Goal: Transaction & Acquisition: Purchase product/service

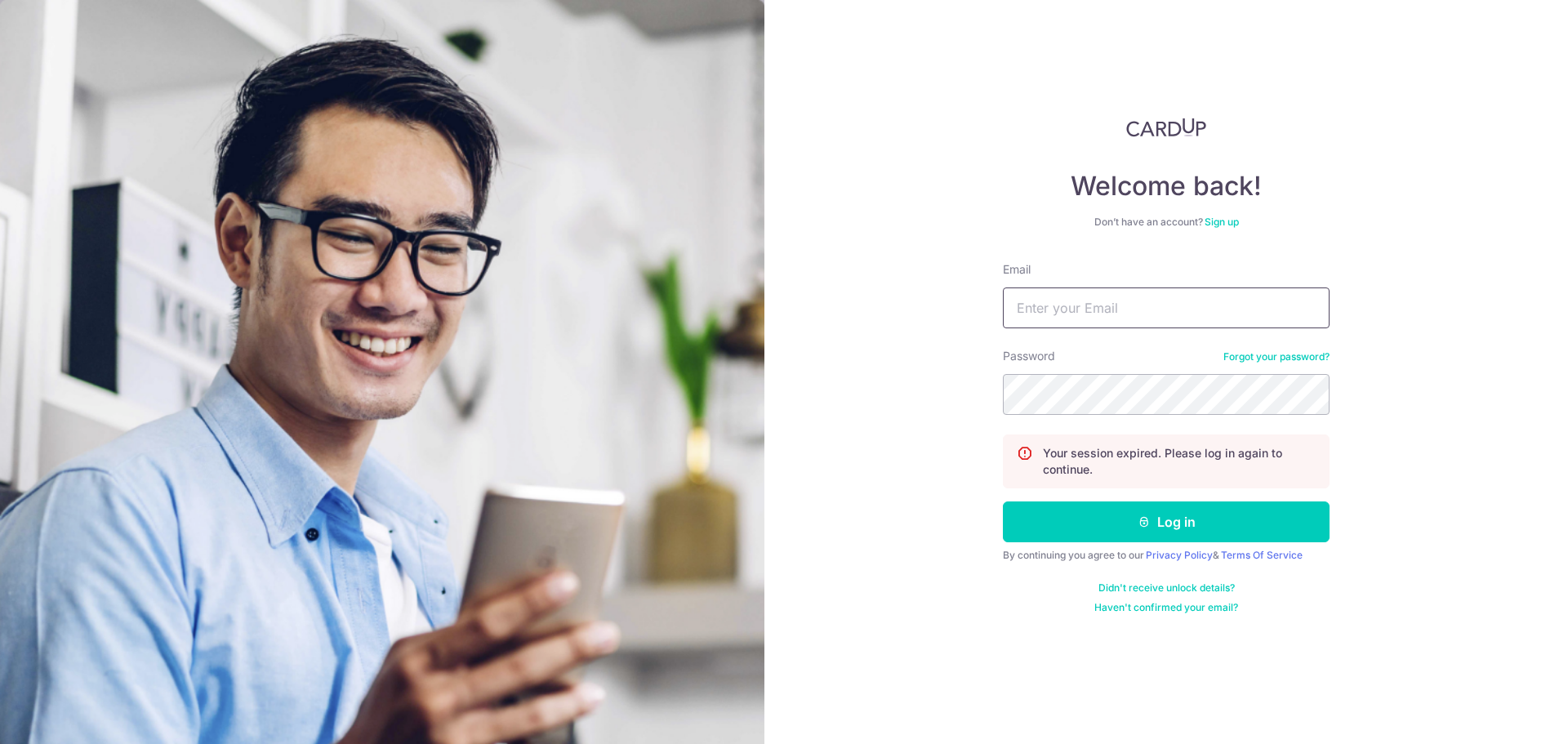
click at [1073, 312] on input "Email" at bounding box center [1166, 308] width 326 height 40
type input "[EMAIL_ADDRESS][DOMAIN_NAME]"
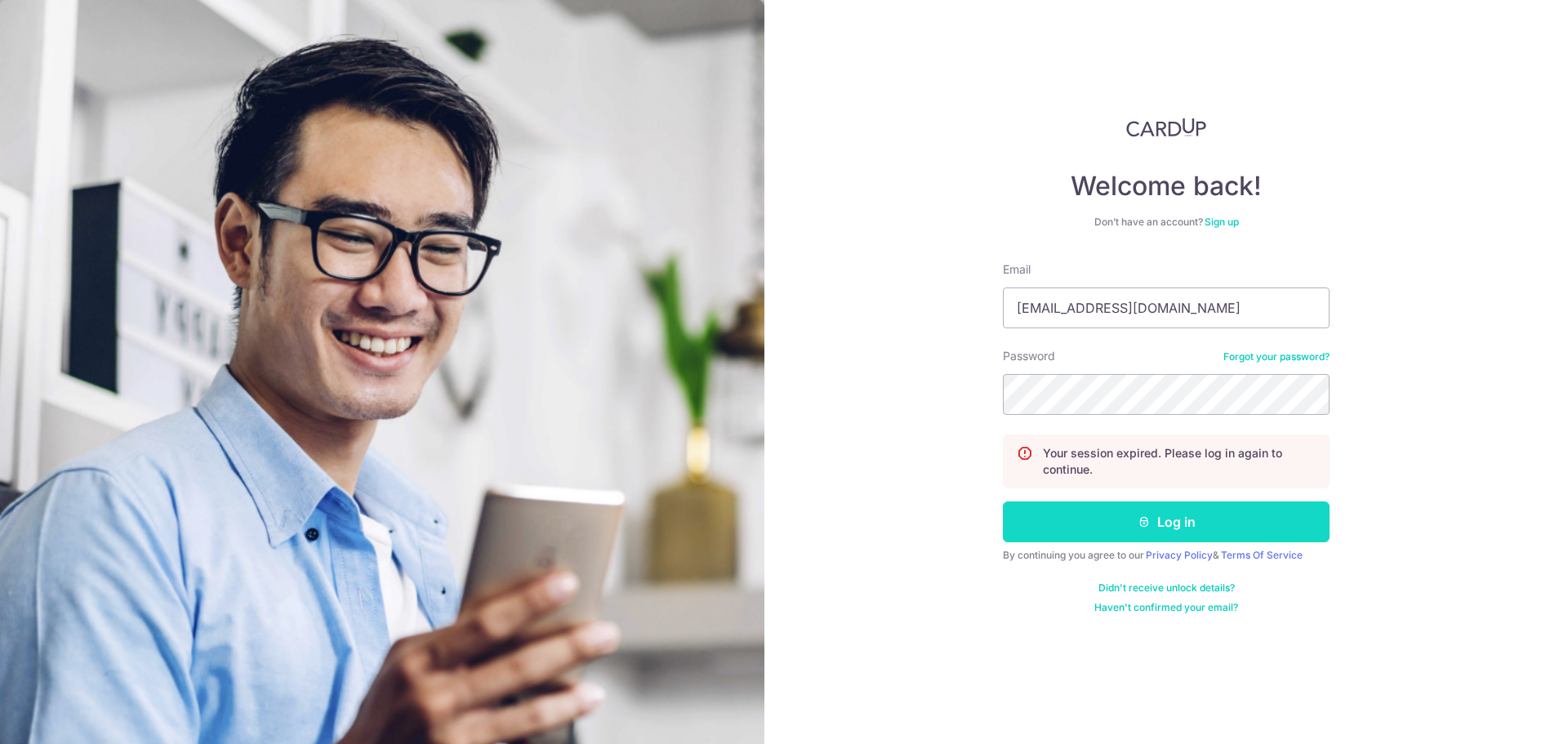
click at [1143, 508] on button "Log in" at bounding box center [1166, 521] width 326 height 40
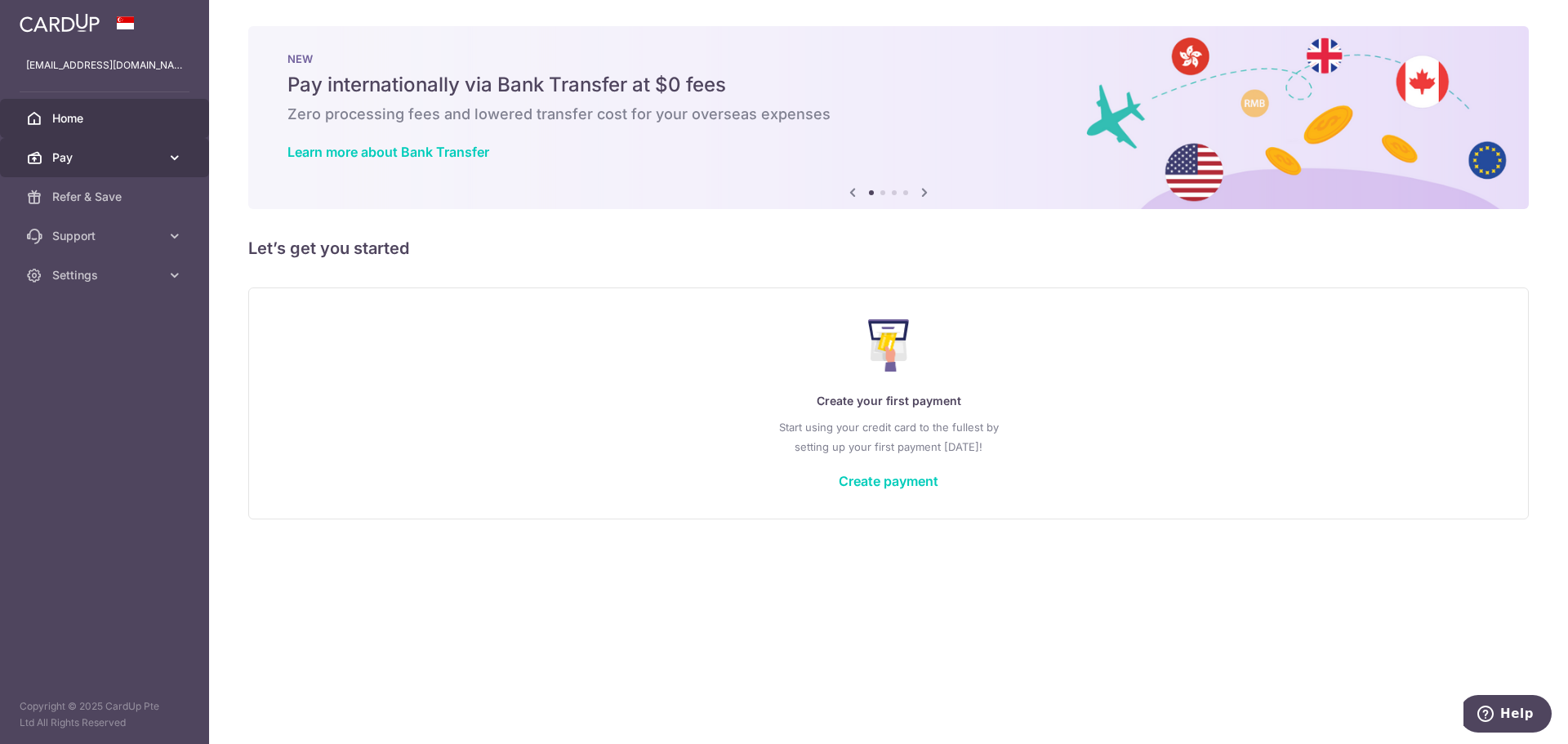
click at [170, 169] on link "Pay" at bounding box center [105, 158] width 209 height 39
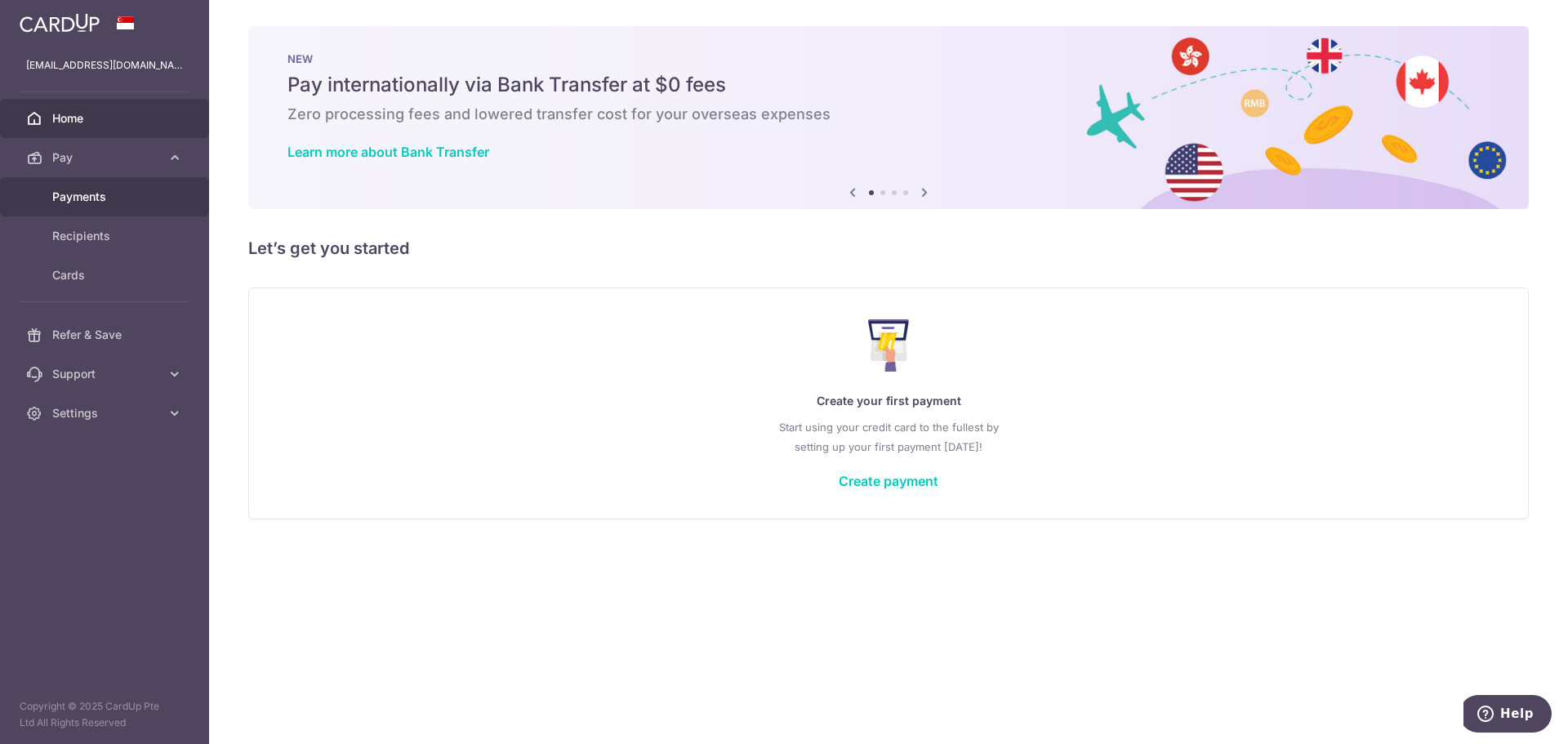
click at [125, 206] on link "Payments" at bounding box center [105, 197] width 209 height 39
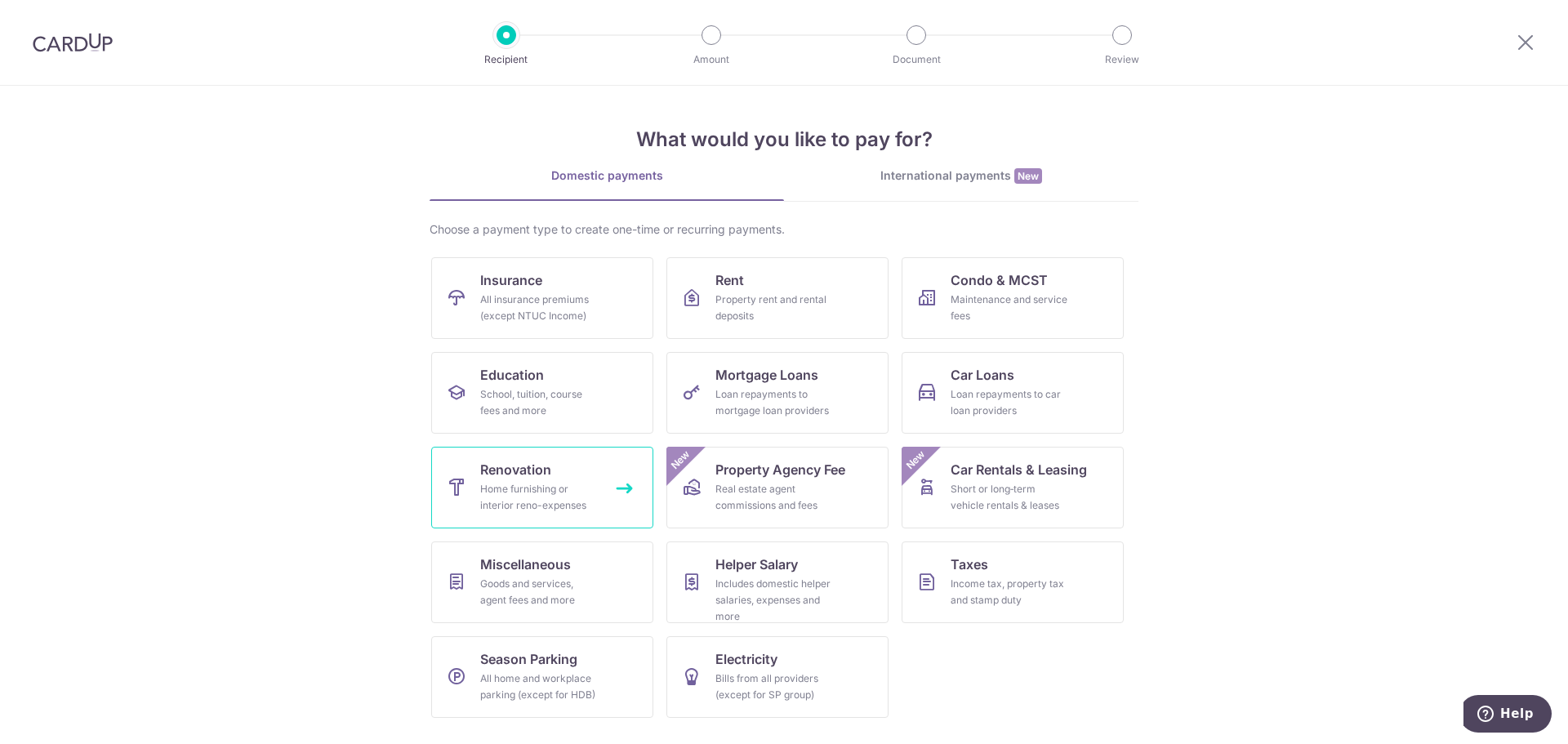
click at [549, 485] on div "Home furnishing or interior reno-expenses" at bounding box center [538, 497] width 117 height 33
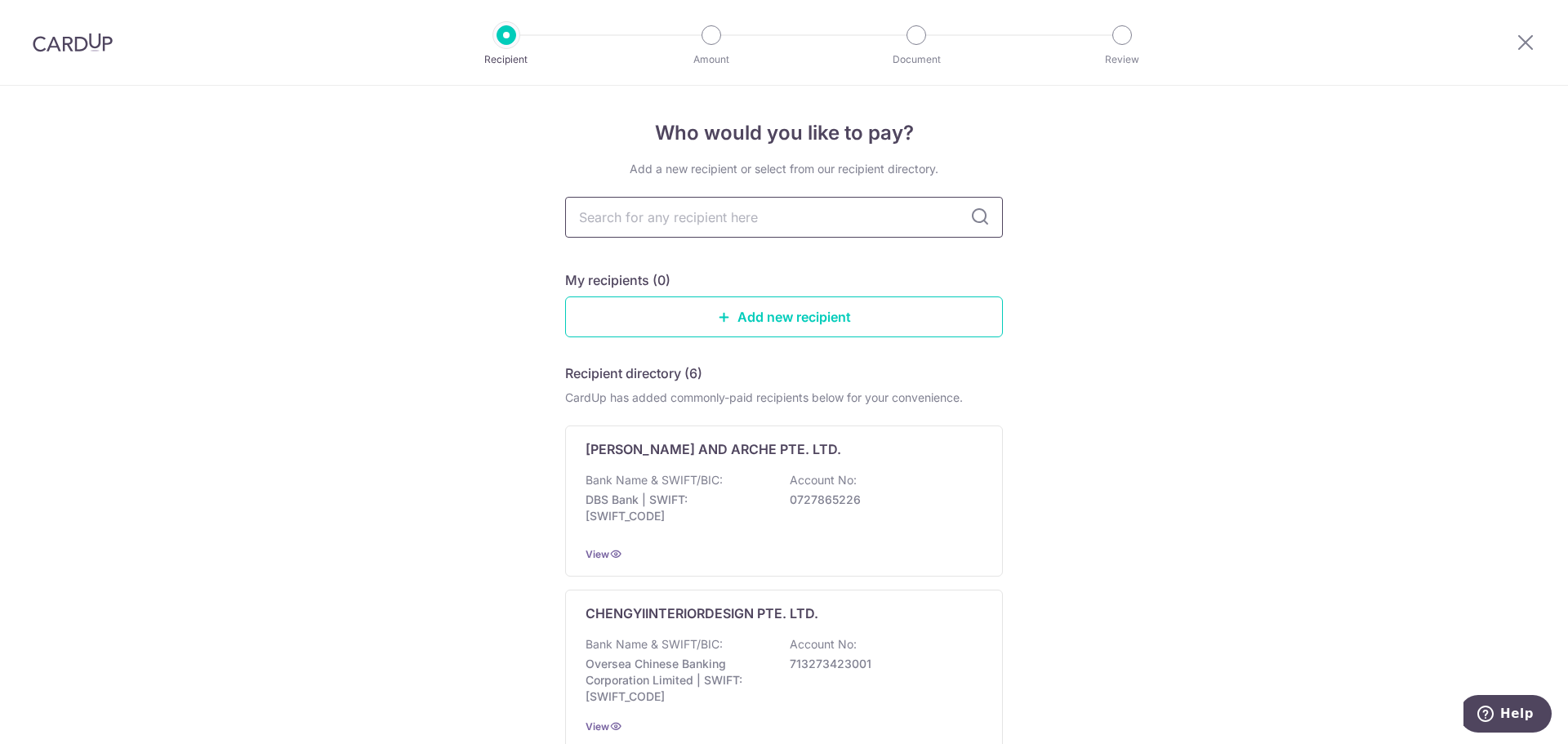
click at [747, 224] on input "text" at bounding box center [784, 217] width 438 height 40
type input "jialux"
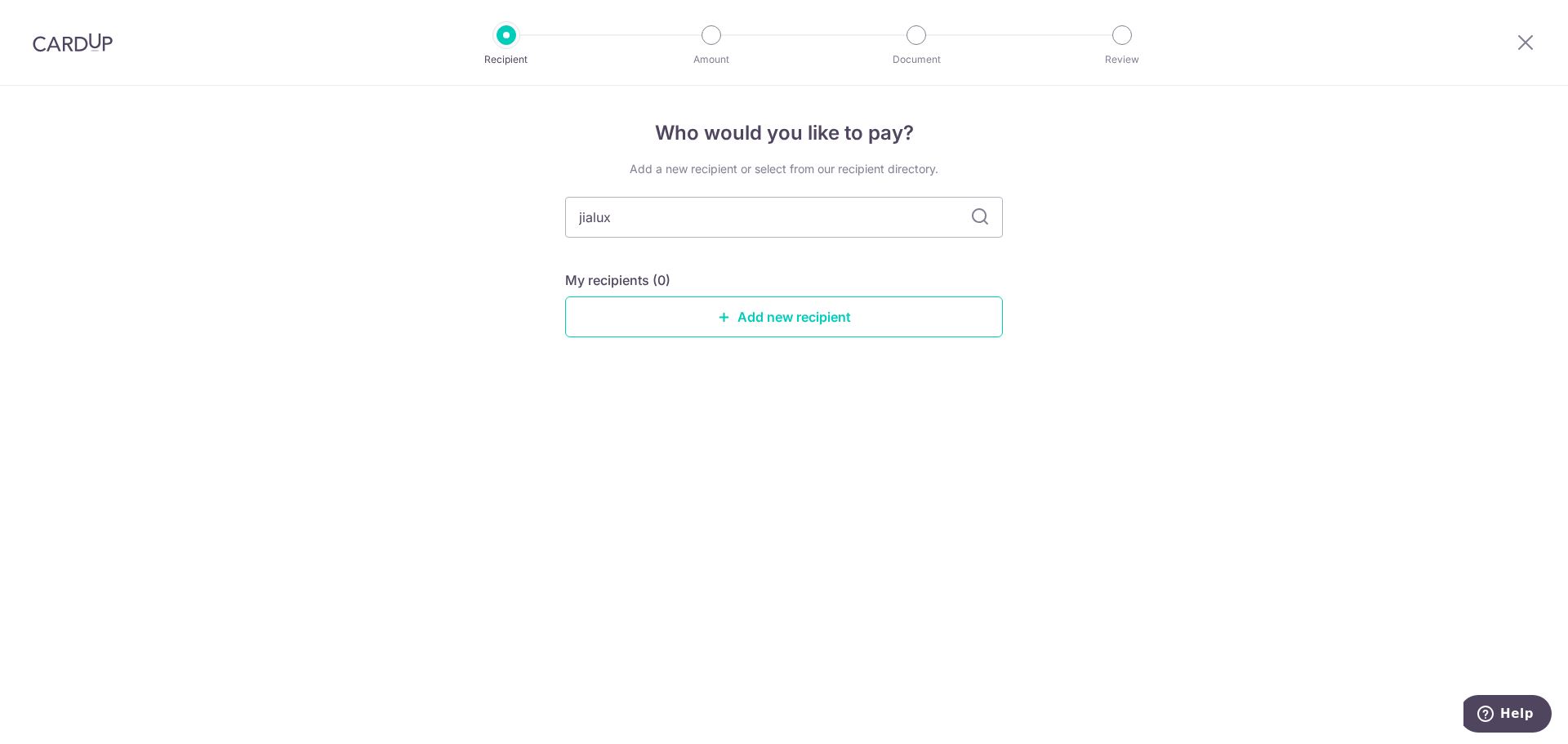
click at [977, 208] on icon at bounding box center [979, 217] width 19 height 19
click at [781, 313] on link "Add new recipient" at bounding box center [784, 316] width 438 height 40
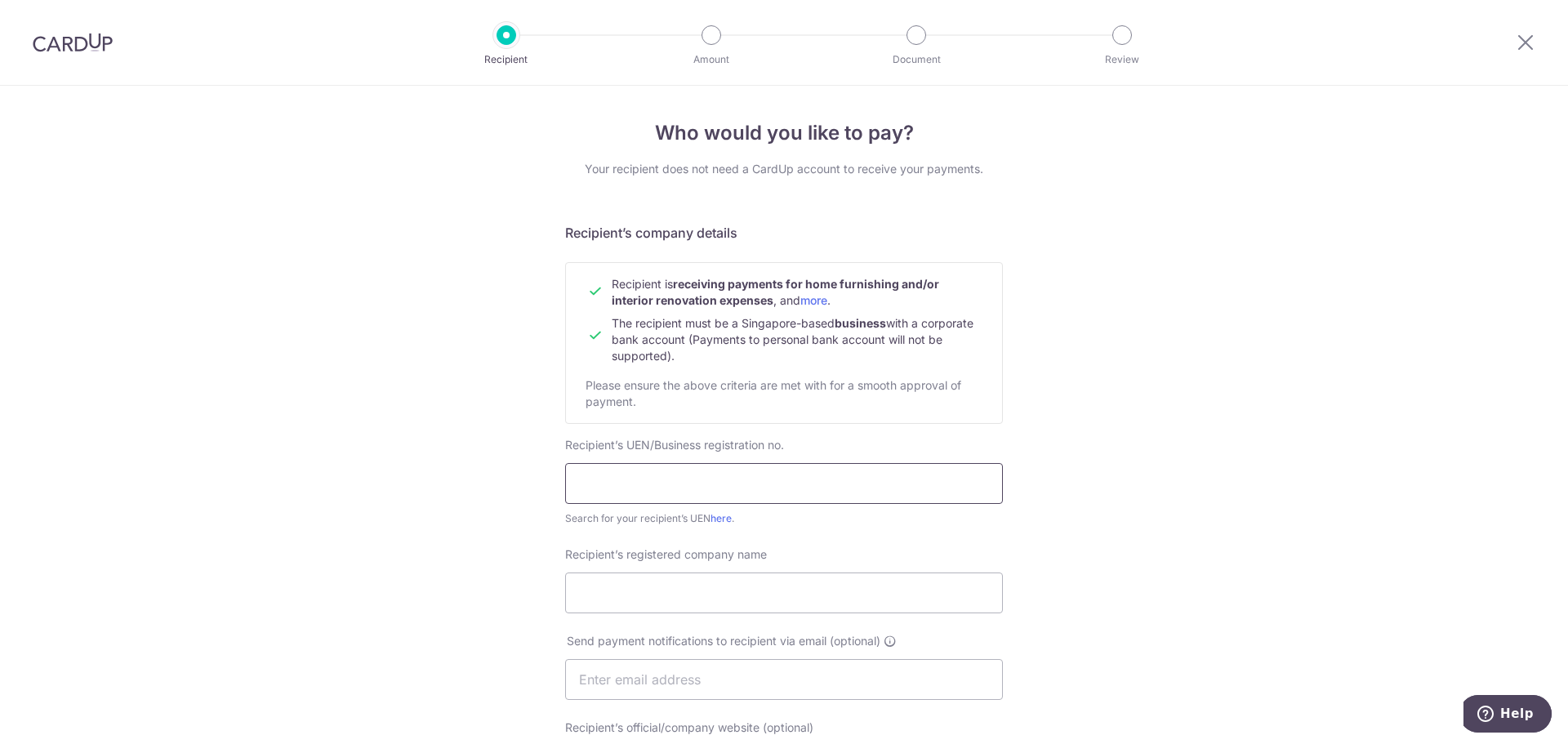
click at [752, 488] on input "text" at bounding box center [784, 483] width 438 height 40
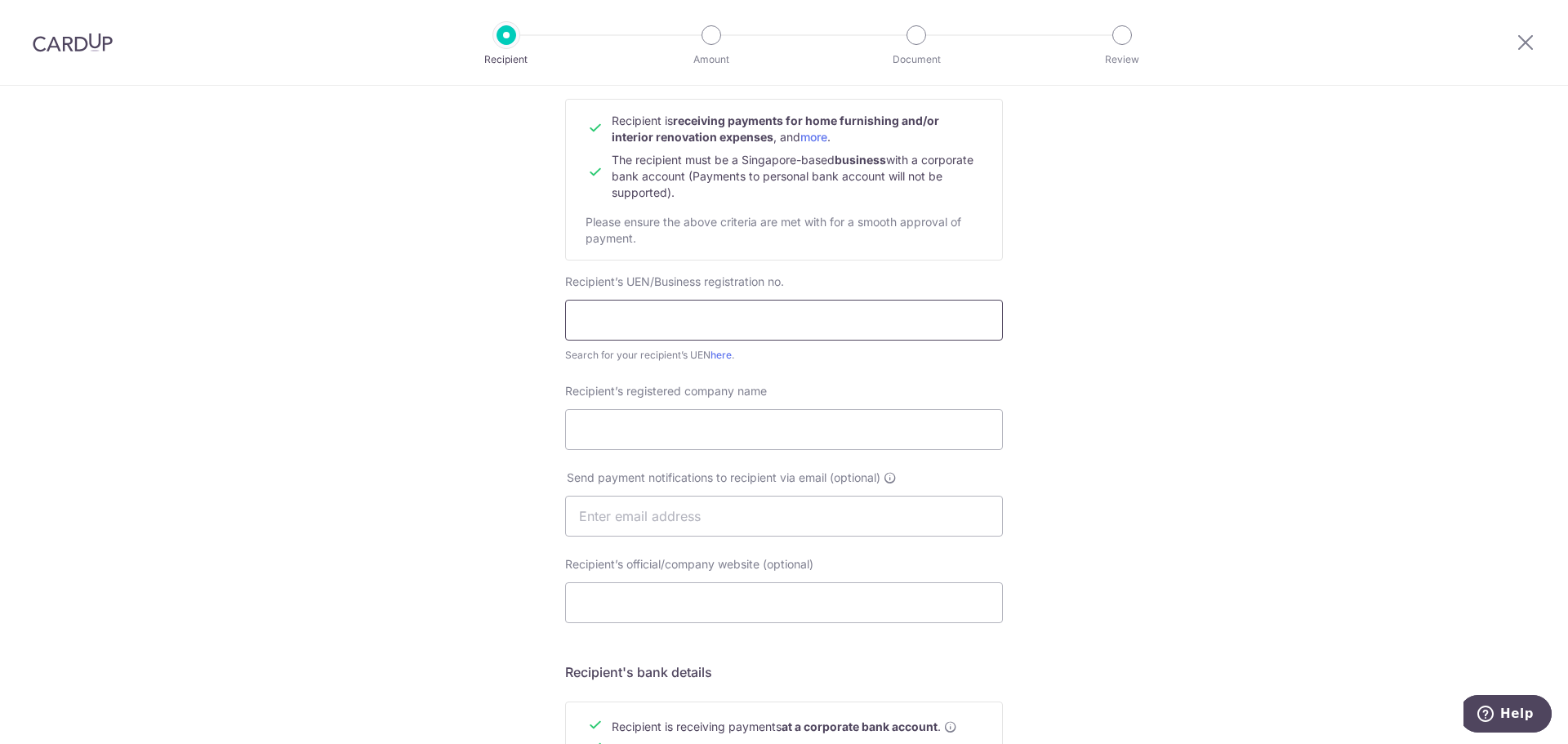
scroll to position [162, 0]
click at [739, 319] on input "text" at bounding box center [784, 321] width 438 height 40
type input "202208591E"
click at [709, 418] on input "Recipient’s registered company name" at bounding box center [784, 431] width 438 height 40
drag, startPoint x: 639, startPoint y: 435, endPoint x: 541, endPoint y: 429, distance: 98.2
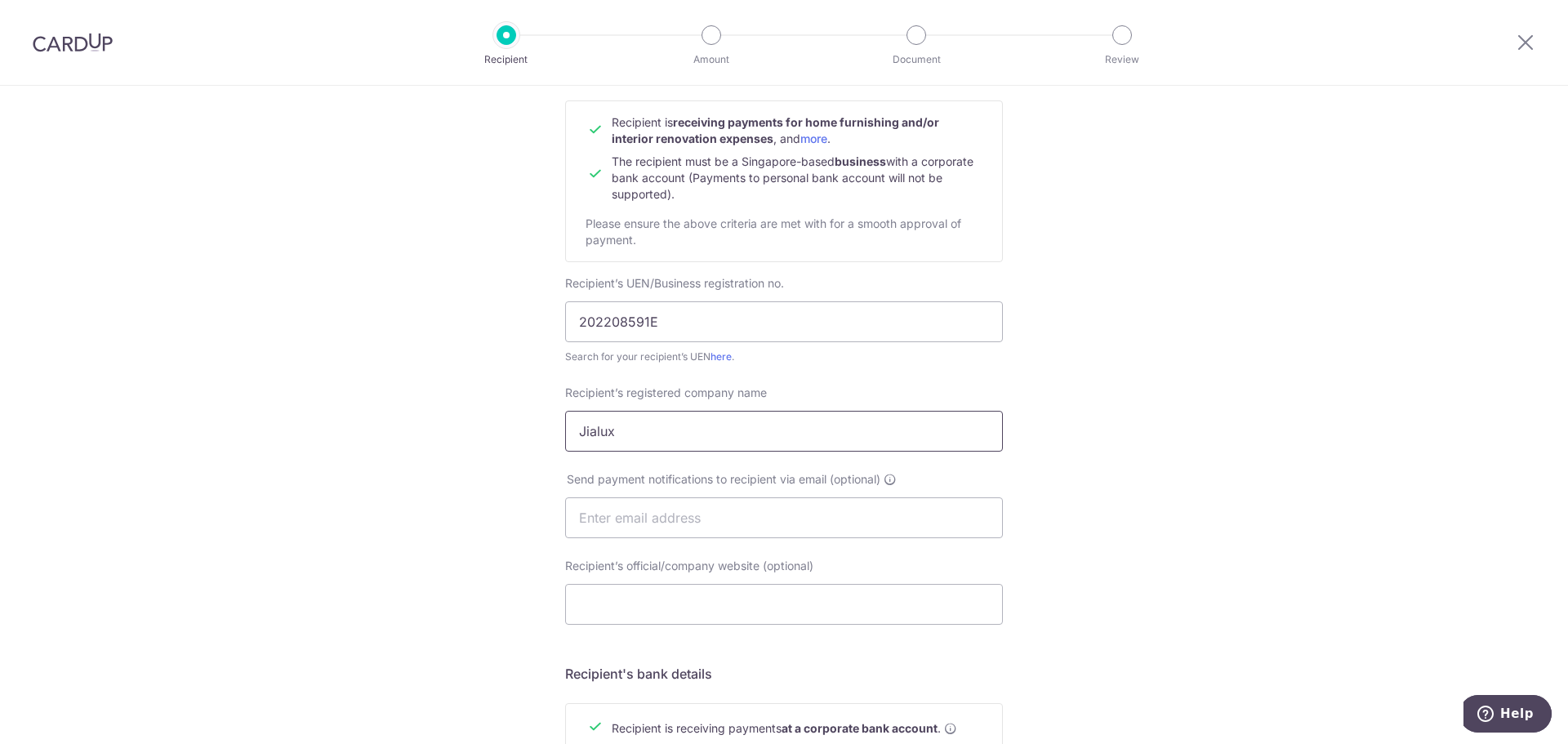
click at [541, 429] on div "Who would you like to pay? Your recipient does not need a CardUp account to rec…" at bounding box center [784, 538] width 1568 height 1228
paste input "Interior Pte Ltd"
type input "Jialux Interior Pte Ltd"
click at [702, 507] on input "text" at bounding box center [784, 518] width 438 height 40
click at [1075, 380] on div "Who would you like to pay? Your recipient does not need a CardUp account to rec…" at bounding box center [784, 538] width 1568 height 1228
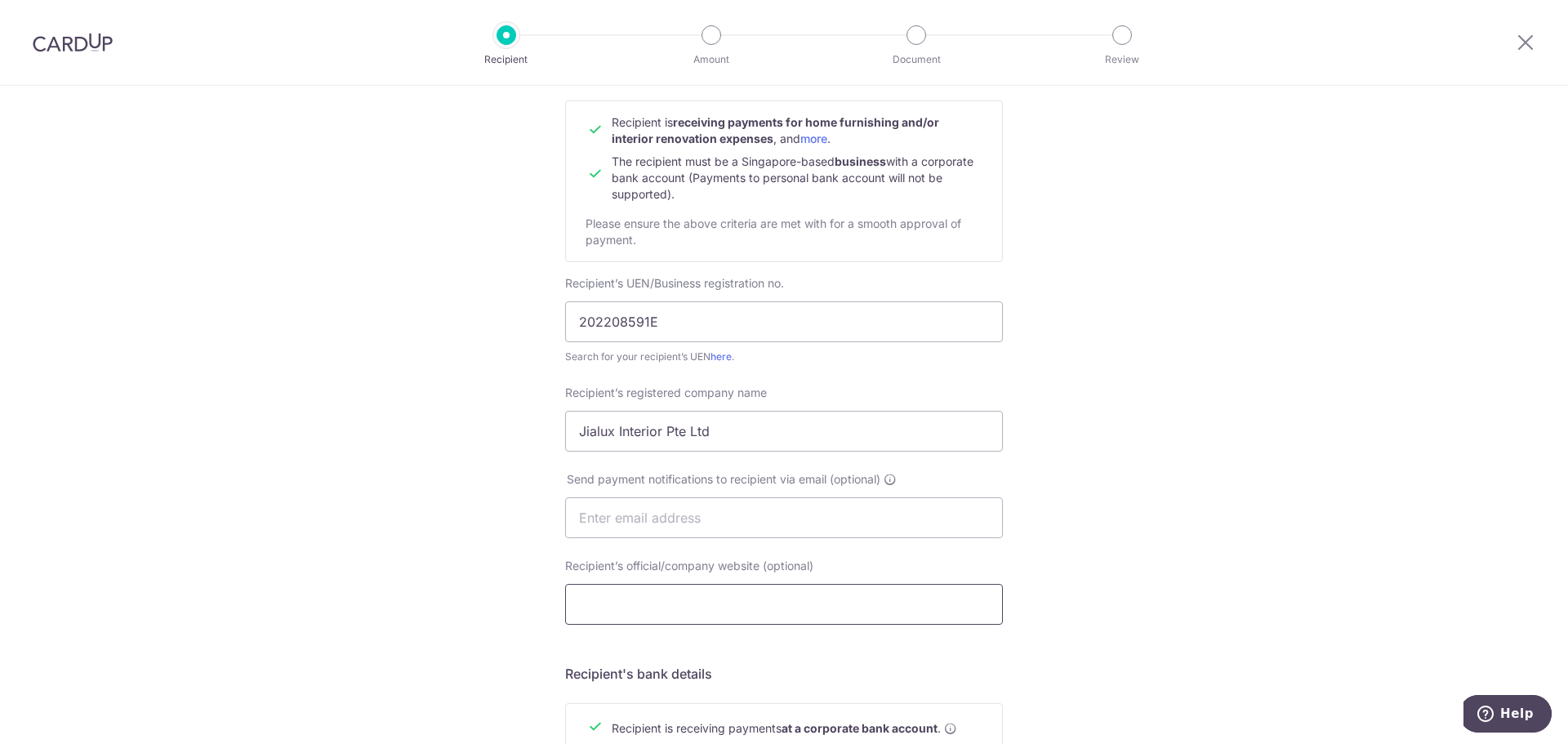
click at [790, 588] on input "Recipient’s official/company website (optional)" at bounding box center [784, 604] width 438 height 40
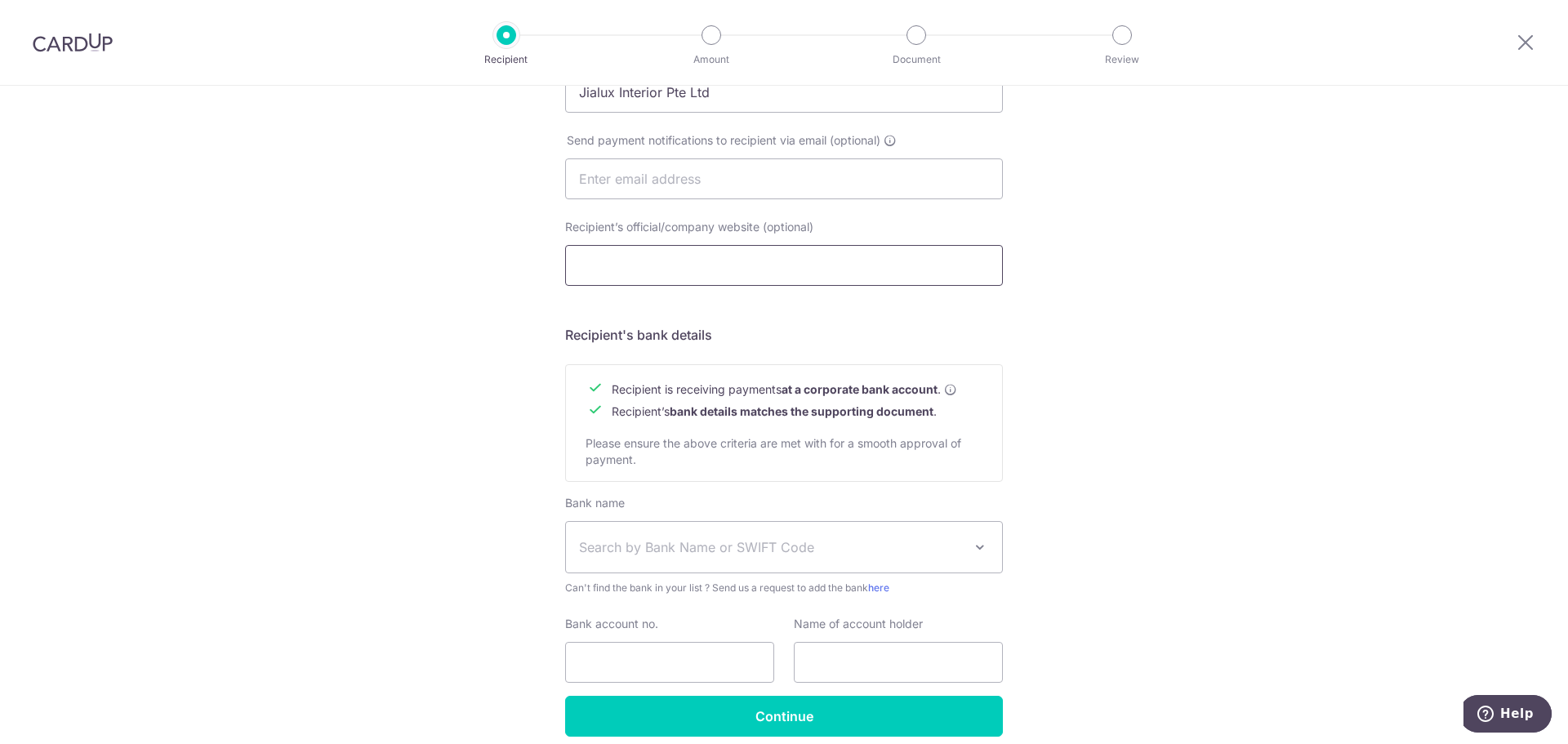
scroll to position [570, 0]
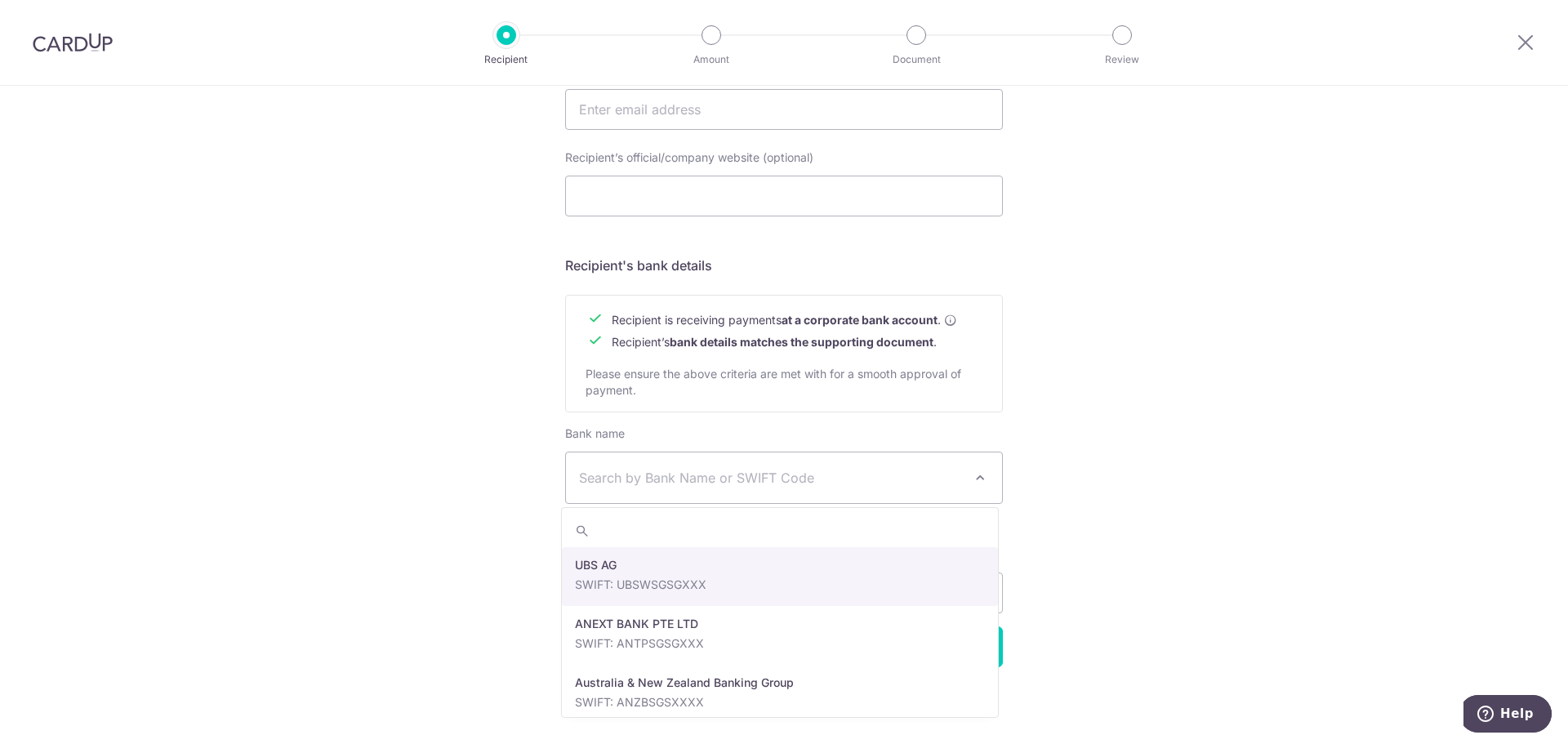
click at [803, 471] on span "Search by Bank Name or SWIFT Code" at bounding box center [770, 477] width 384 height 19
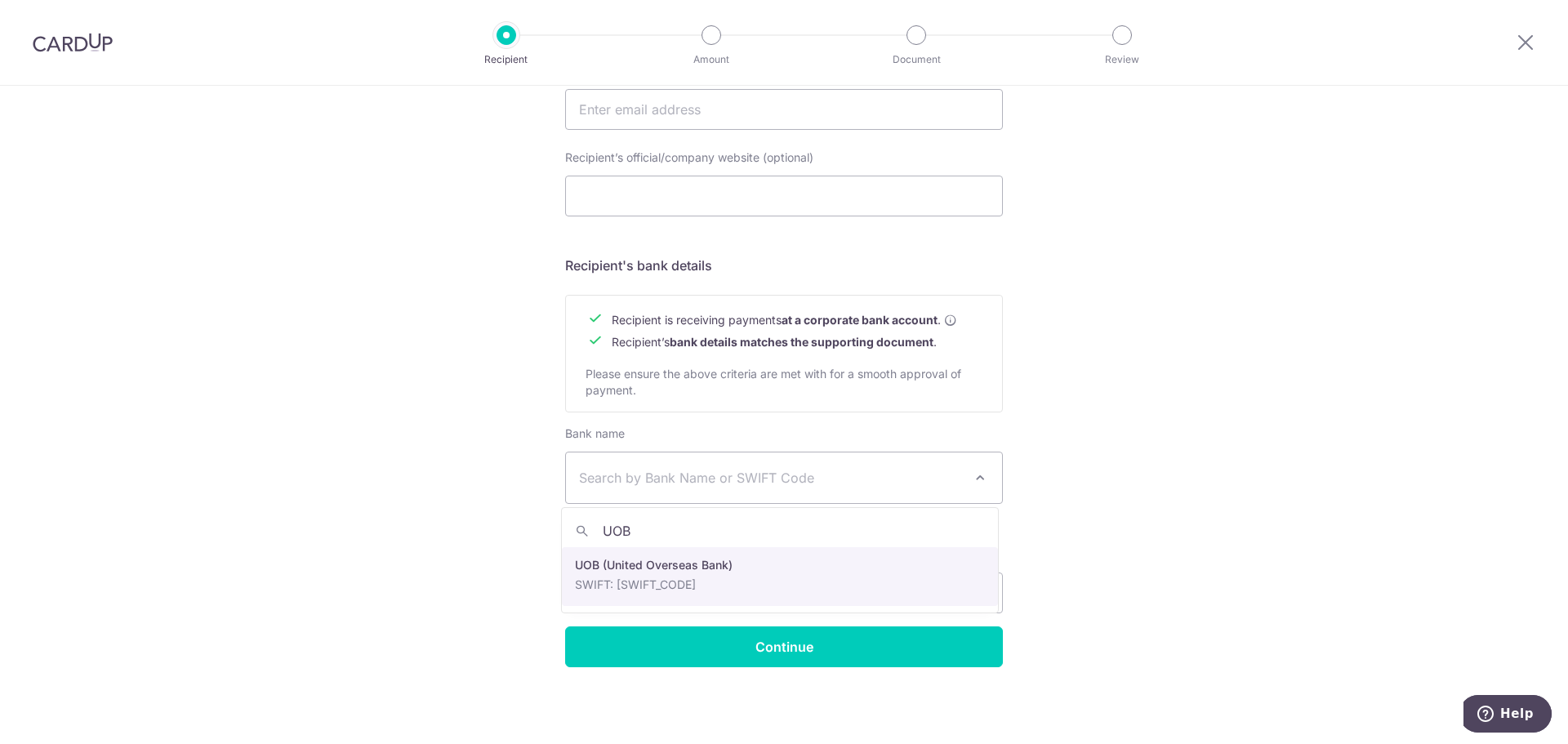
type input "UOB"
select select "18"
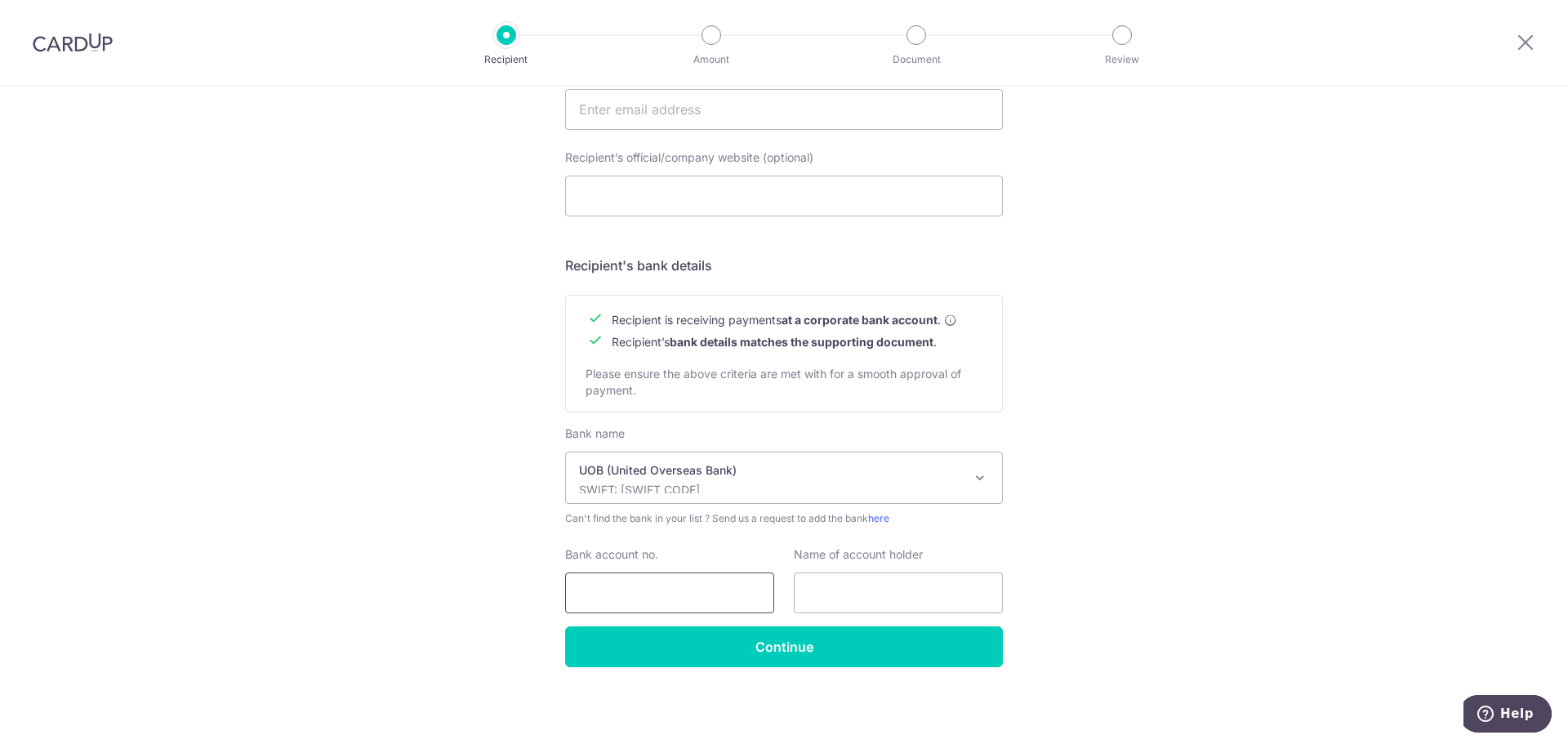
click at [684, 603] on input "Bank account no." at bounding box center [670, 593] width 209 height 40
type input "3143125252"
click at [1314, 468] on div "Who would you like to pay? Your recipient does not need a CardUp account to rec…" at bounding box center [784, 130] width 1568 height 1228
click at [848, 575] on input "text" at bounding box center [898, 593] width 209 height 40
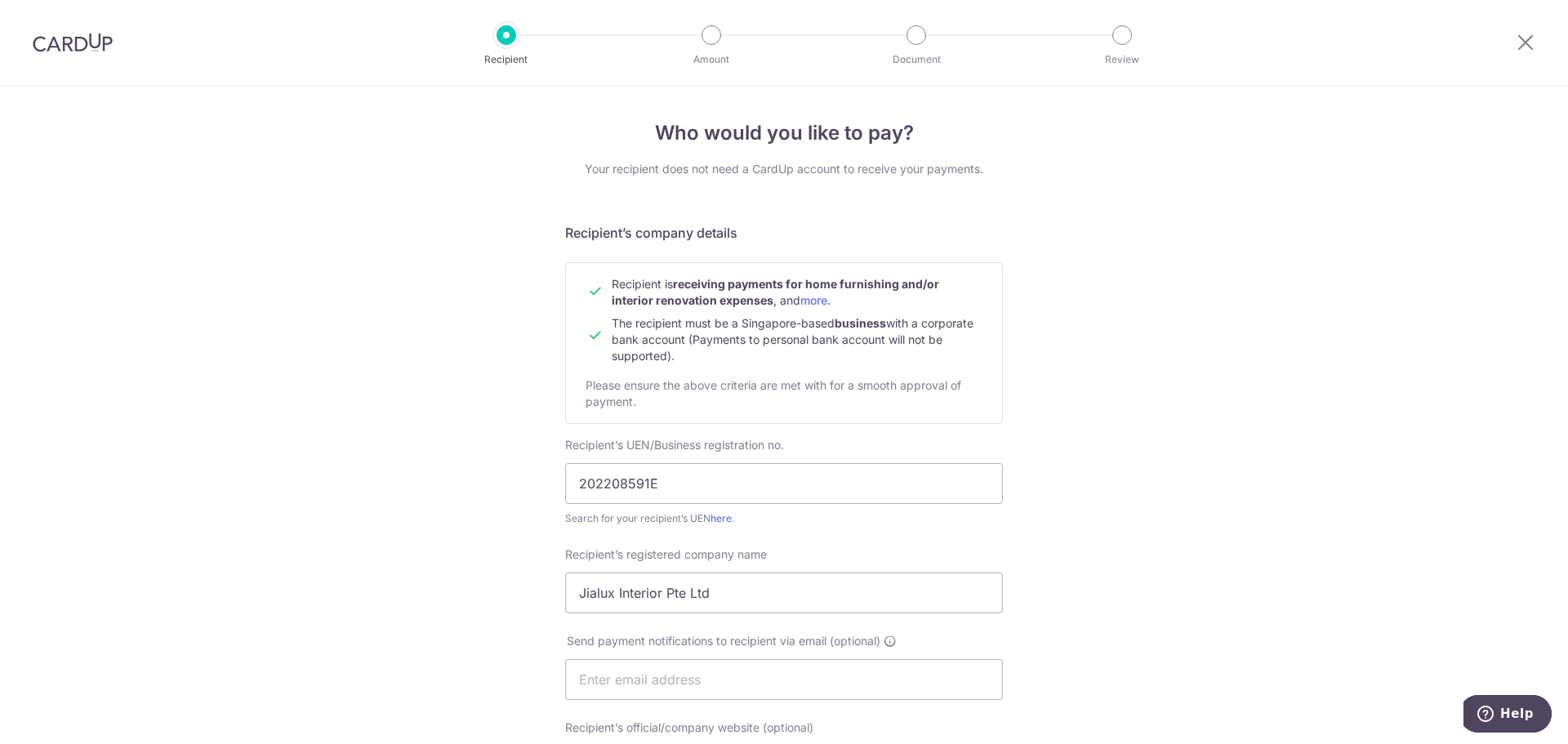
scroll to position [164, 0]
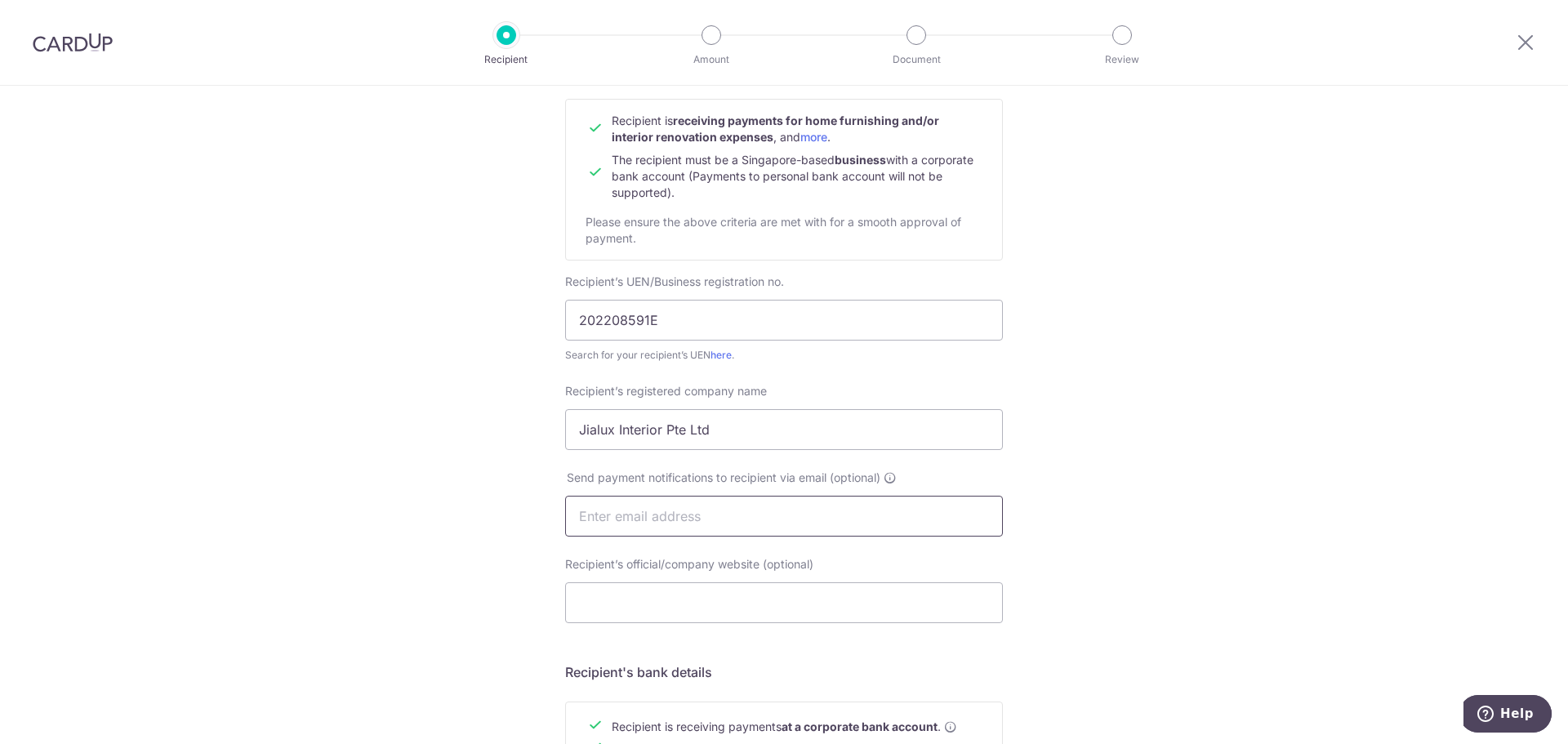
click at [786, 525] on input "text" at bounding box center [784, 516] width 438 height 40
click at [928, 578] on div "Recipient’s official/company website (optional)" at bounding box center [784, 589] width 438 height 67
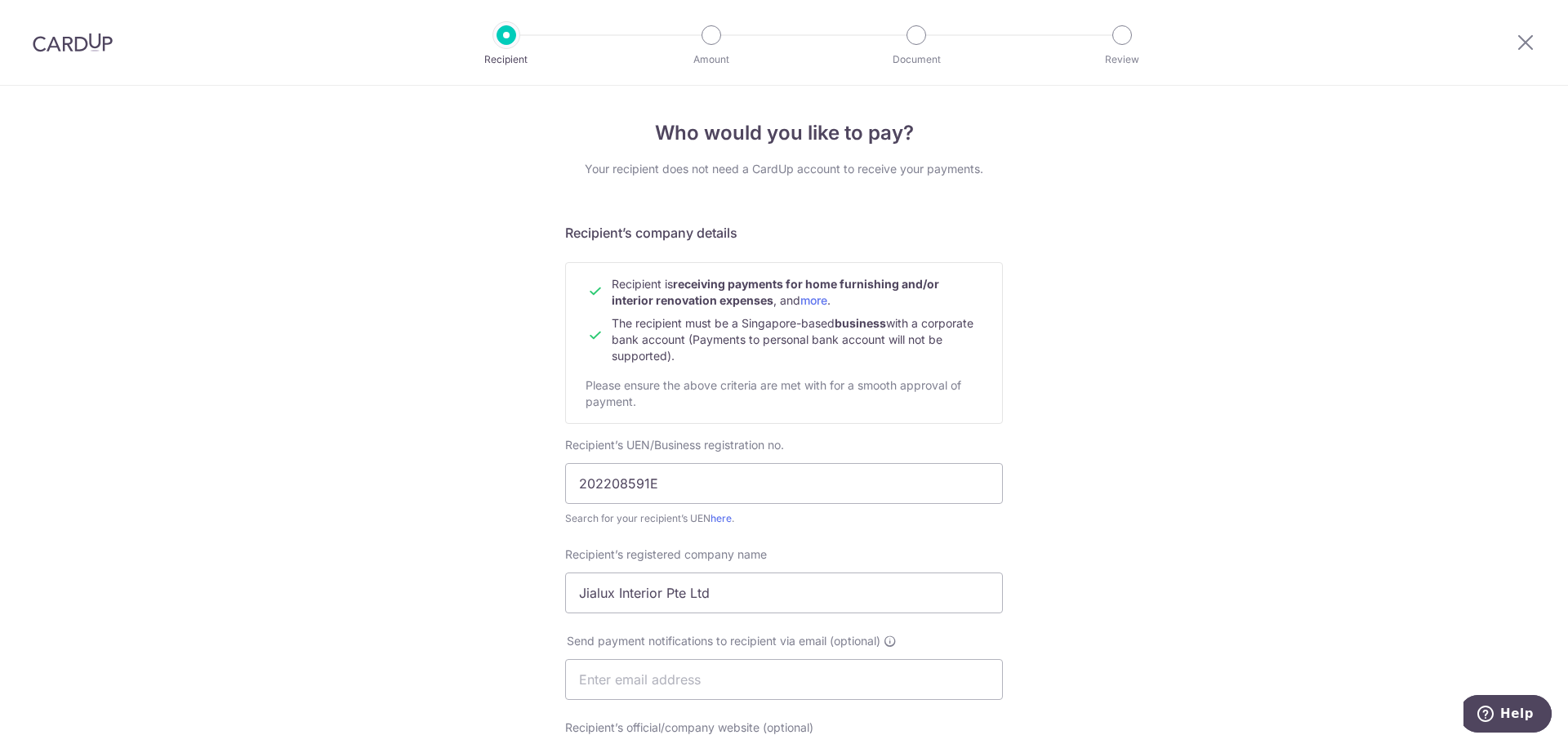
scroll to position [326, 0]
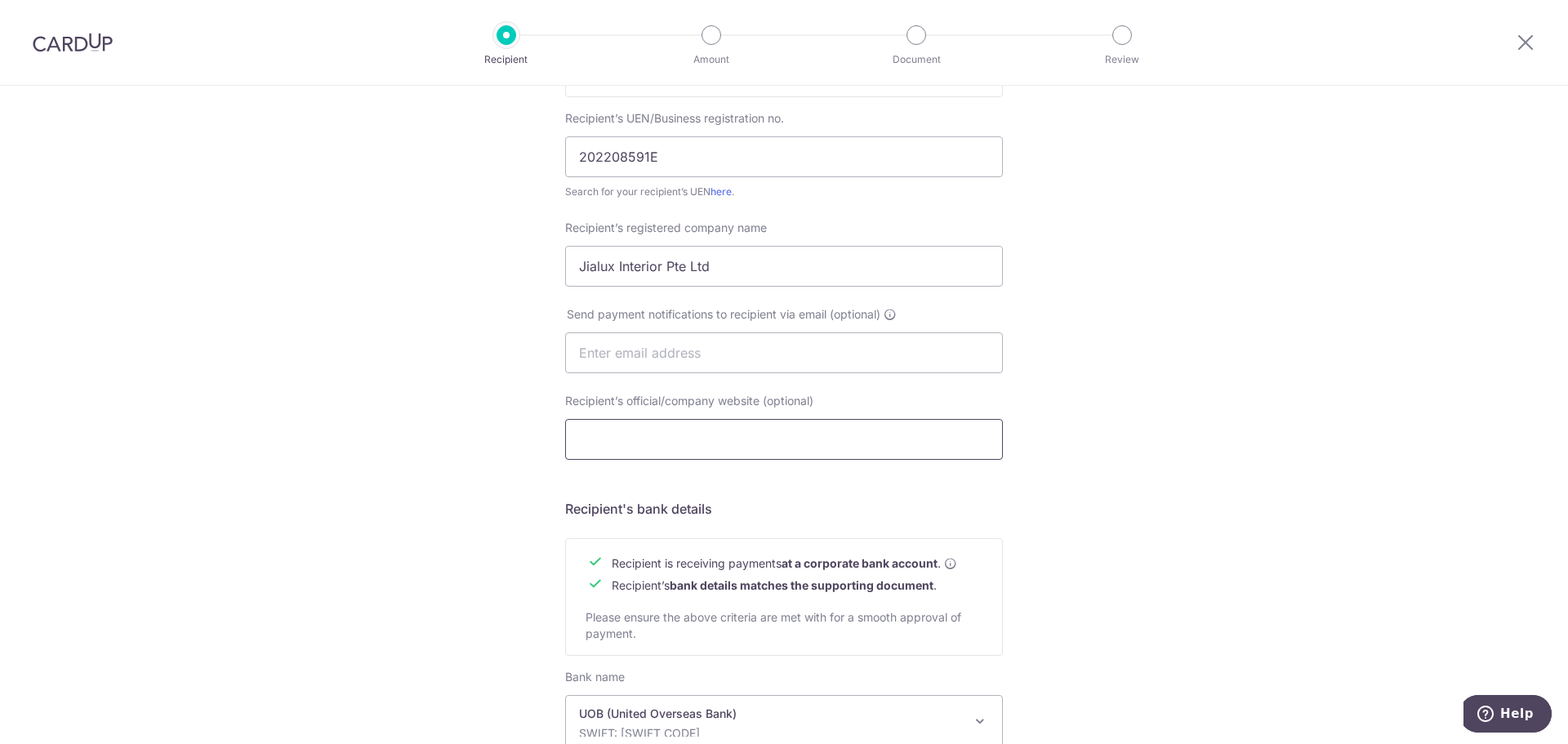
click at [681, 434] on input "Recipient’s official/company website (optional)" at bounding box center [784, 439] width 438 height 40
click at [678, 364] on input "text" at bounding box center [784, 353] width 438 height 40
click at [657, 270] on input "Jialux Interior Pte Ltd" at bounding box center [784, 266] width 438 height 40
type input "Jialux Interior Casa Pte Ltd"
click at [760, 360] on input "text" at bounding box center [784, 353] width 438 height 40
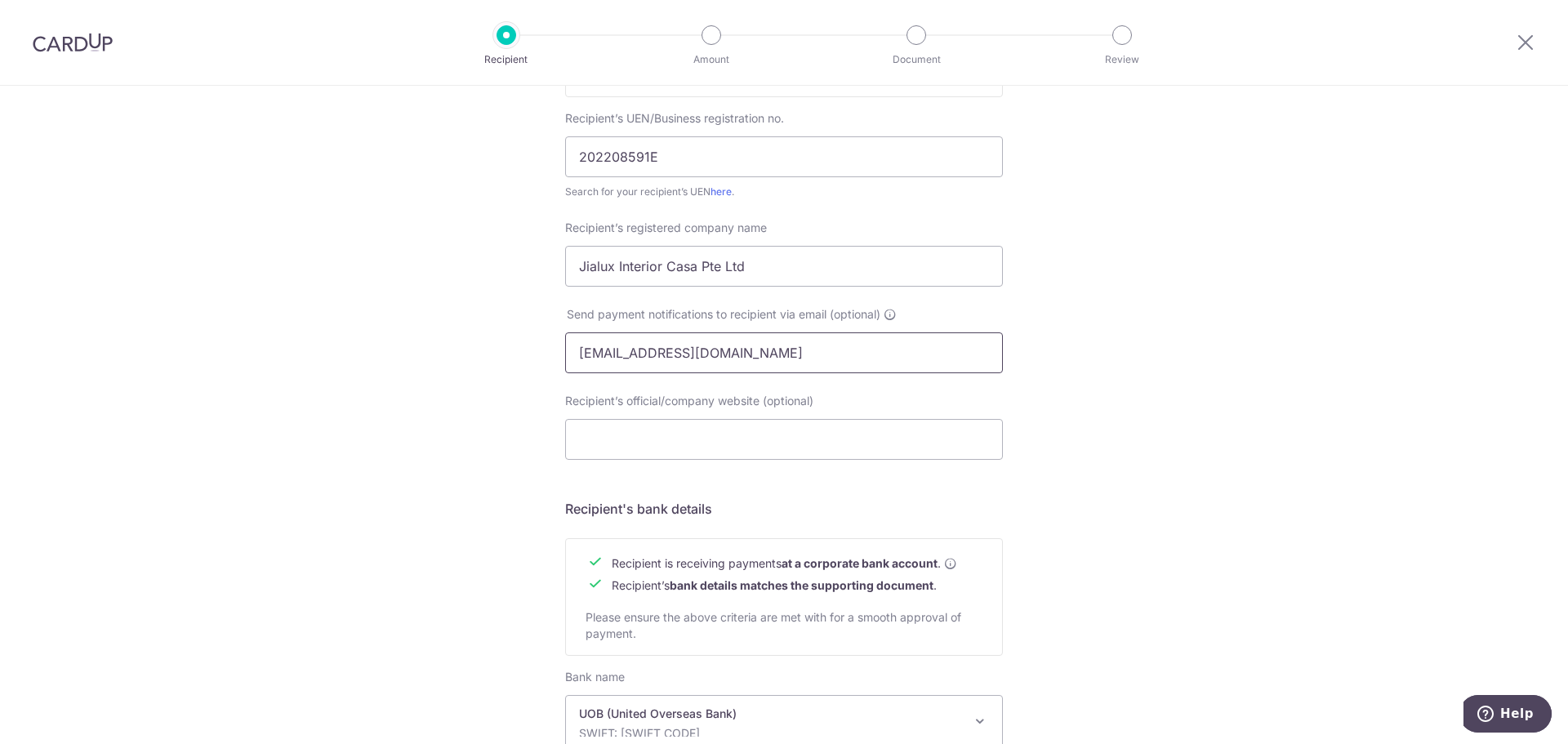
type input "jaysonlim@jialuxinterior.com"
click at [1271, 321] on div "Who would you like to pay? Your recipient does not need a CardUp account to rec…" at bounding box center [784, 373] width 1568 height 1228
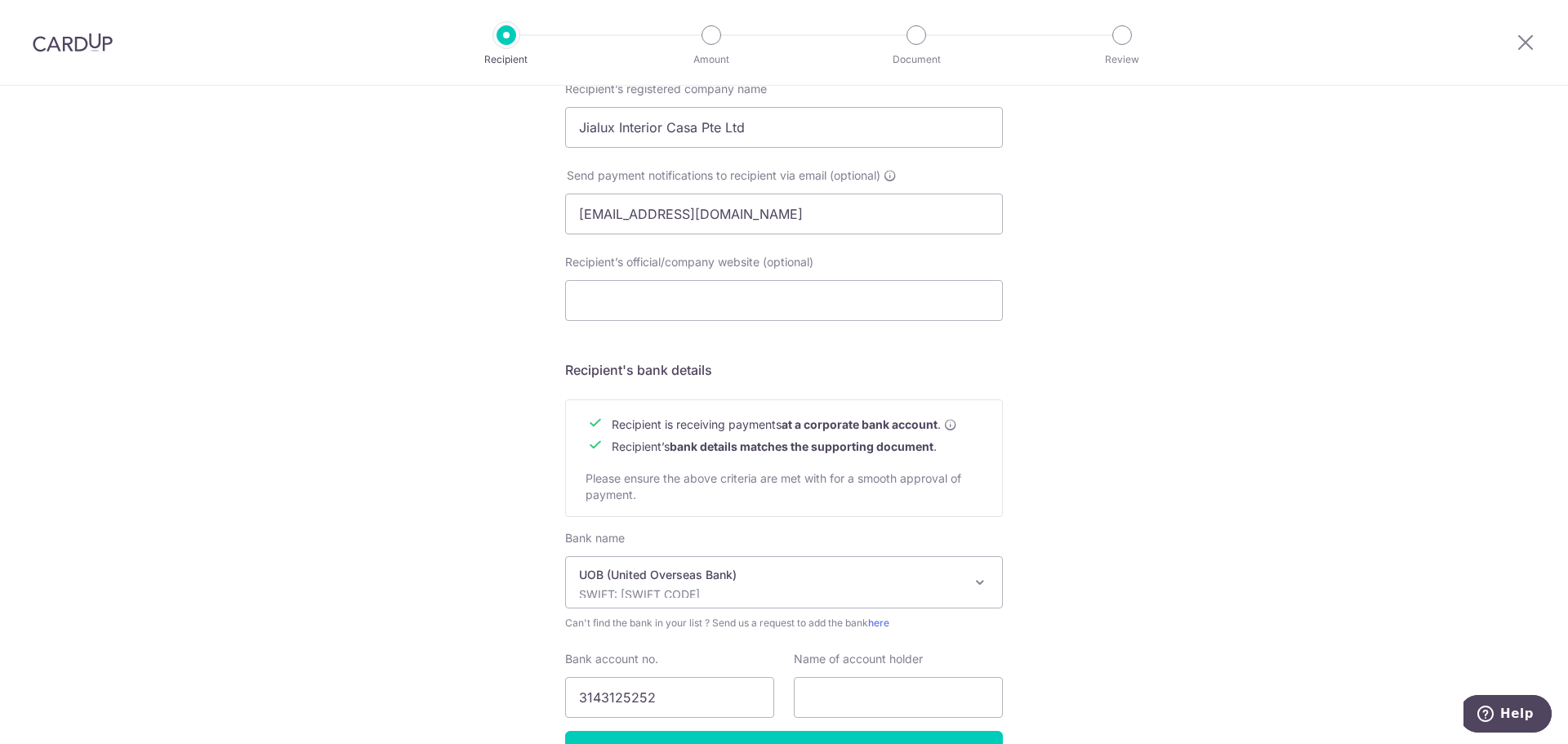
scroll to position [570, 0]
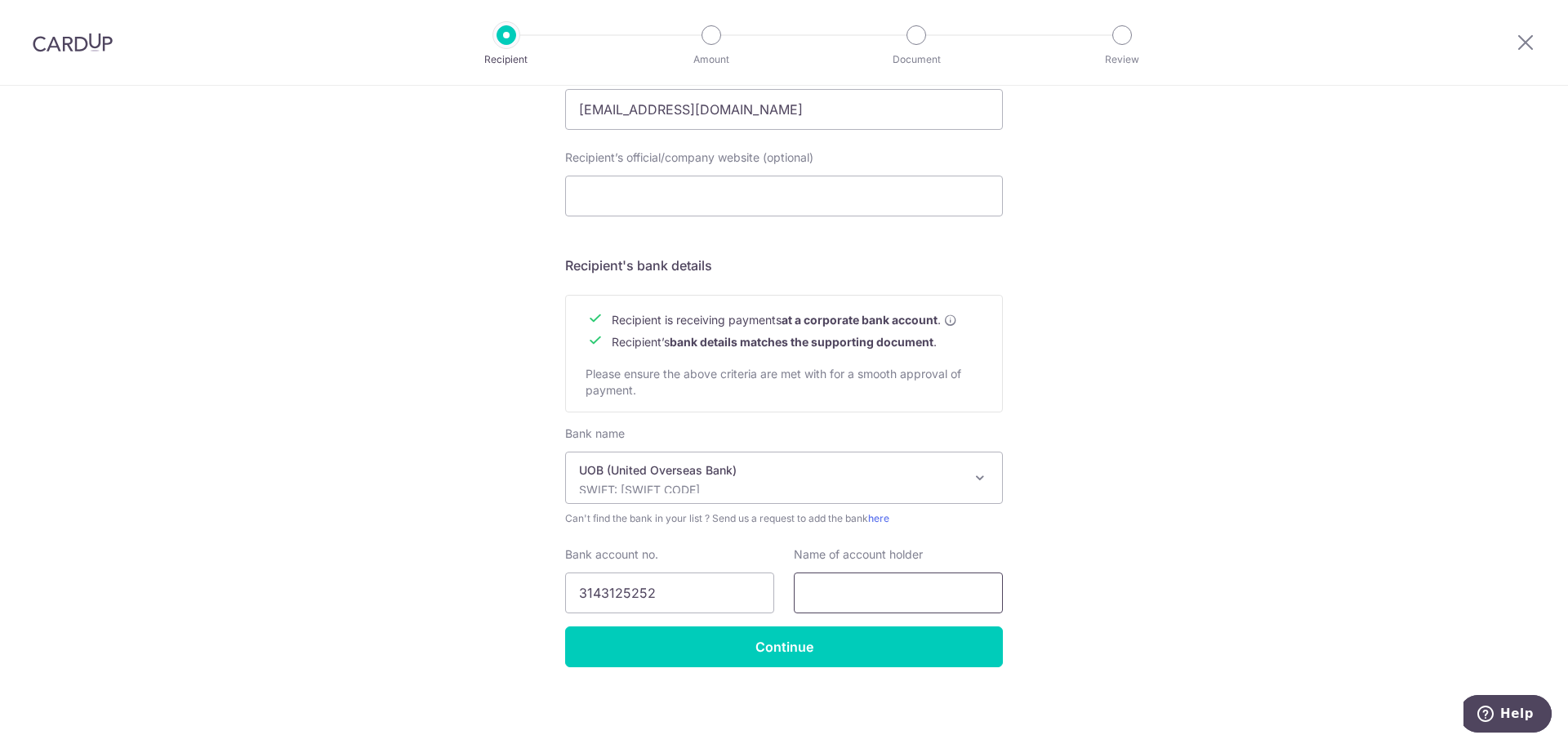
click at [880, 590] on input "text" at bounding box center [898, 593] width 209 height 40
click at [885, 581] on input "text" at bounding box center [898, 593] width 209 height 40
type input "Jialux Interior Casa Pte Ltd"
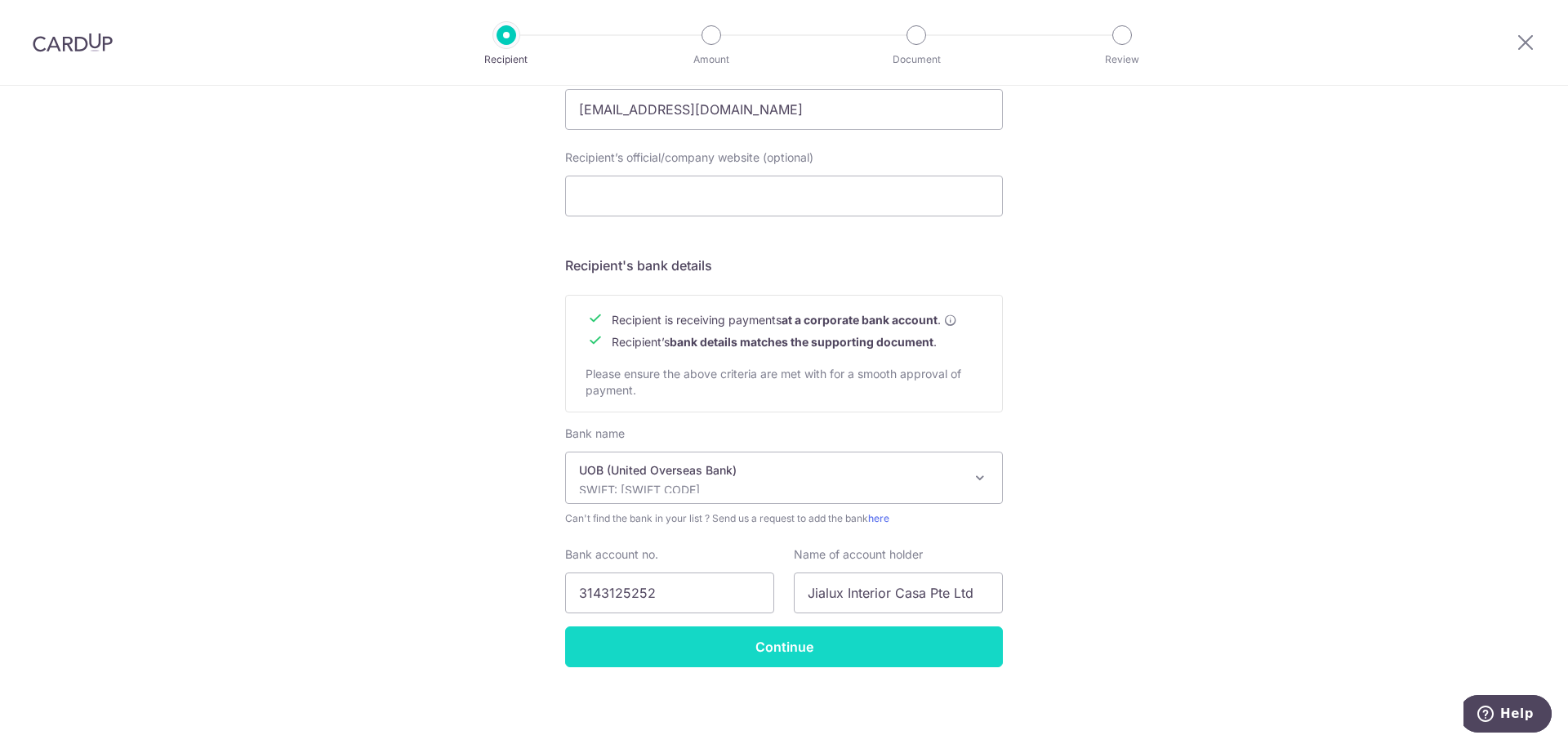
click at [794, 632] on input "Continue" at bounding box center [784, 647] width 438 height 40
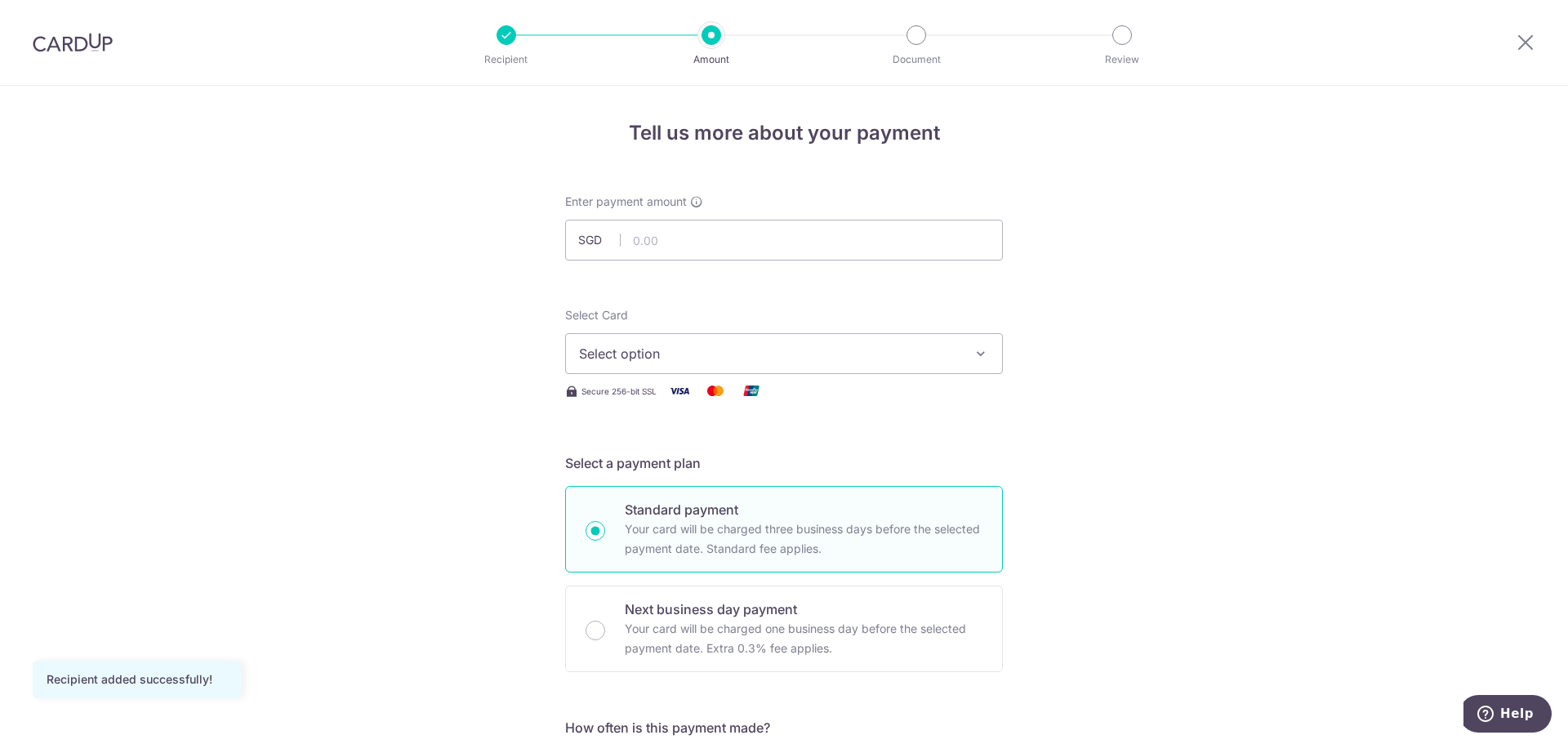
click at [751, 341] on button "Select option" at bounding box center [784, 353] width 438 height 40
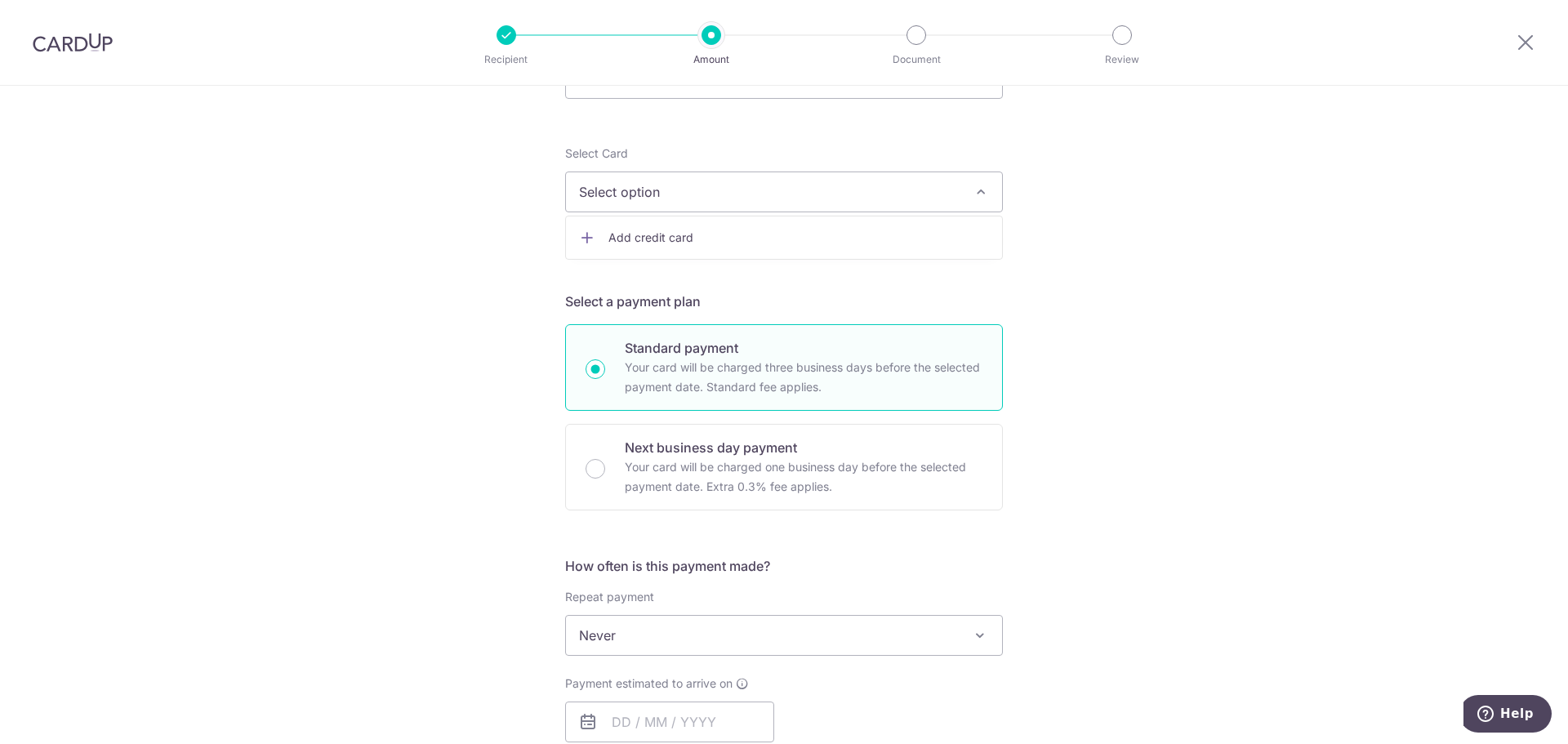
scroll to position [164, 0]
